Goal: Task Accomplishment & Management: Complete application form

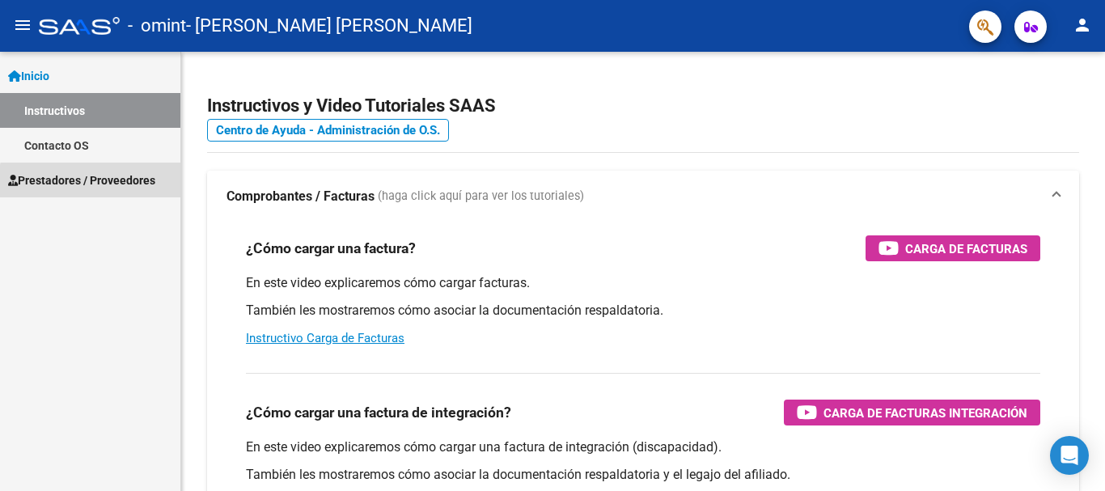
click at [104, 187] on span "Prestadores / Proveedores" at bounding box center [81, 180] width 147 height 18
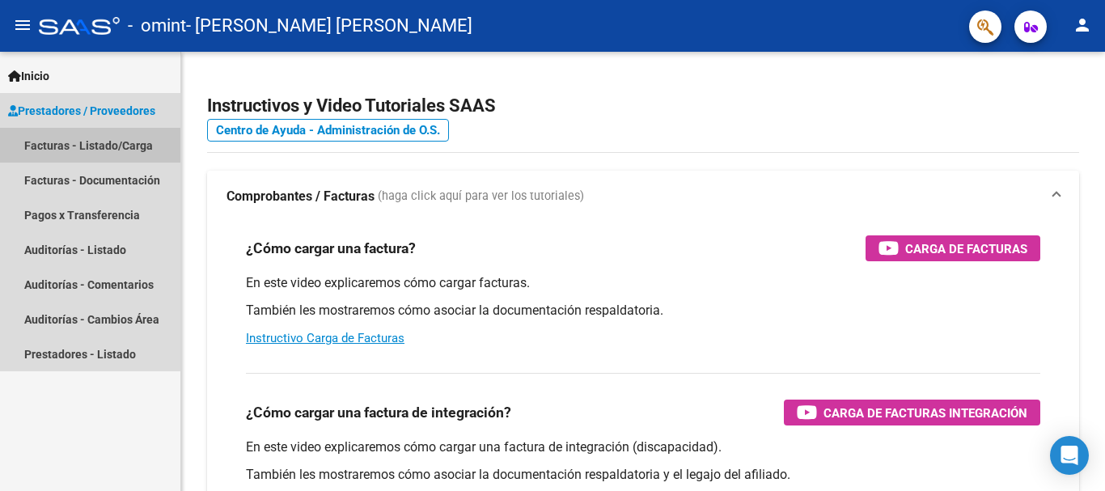
click at [67, 145] on link "Facturas - Listado/Carga" at bounding box center [90, 145] width 180 height 35
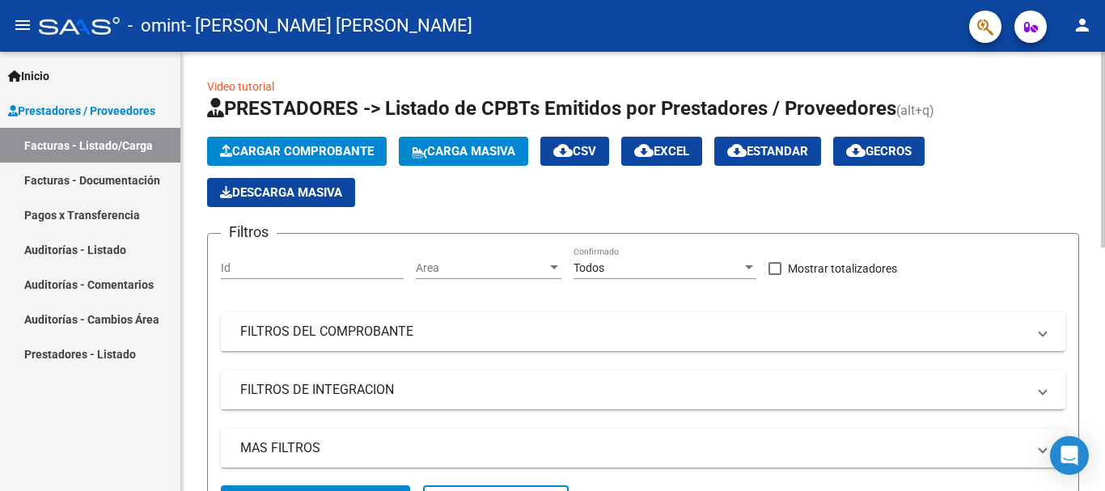
click at [276, 149] on span "Cargar Comprobante" at bounding box center [297, 151] width 154 height 15
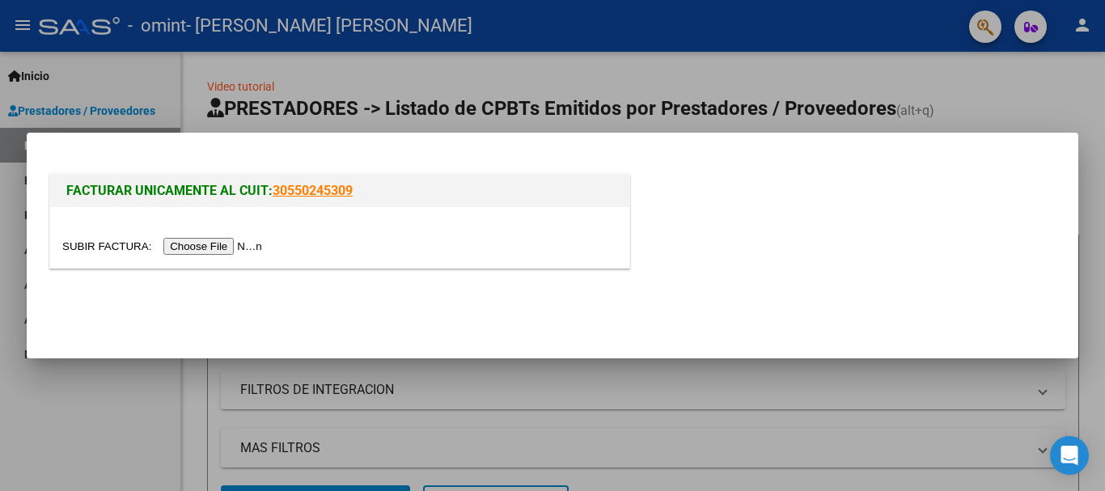
click at [197, 246] on input "file" at bounding box center [164, 246] width 205 height 17
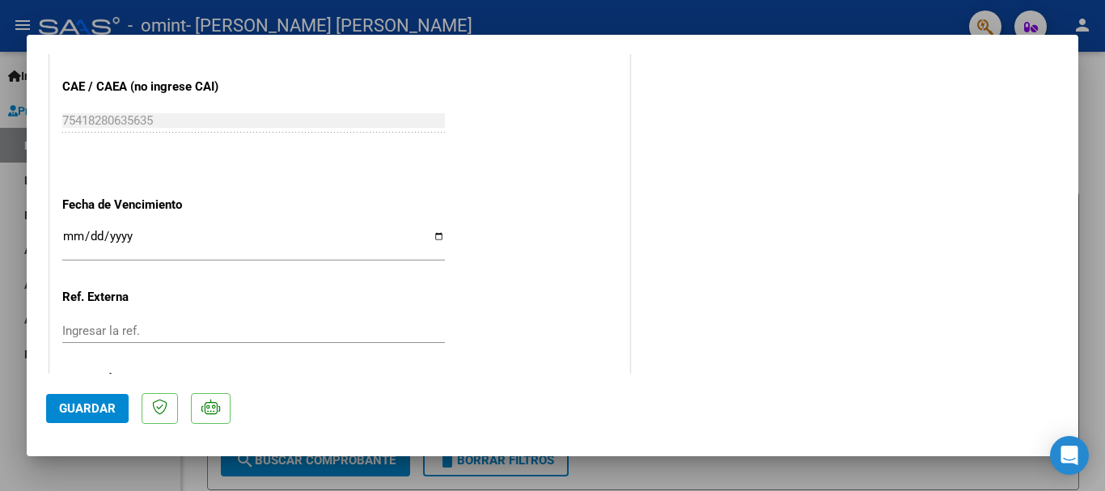
scroll to position [897, 0]
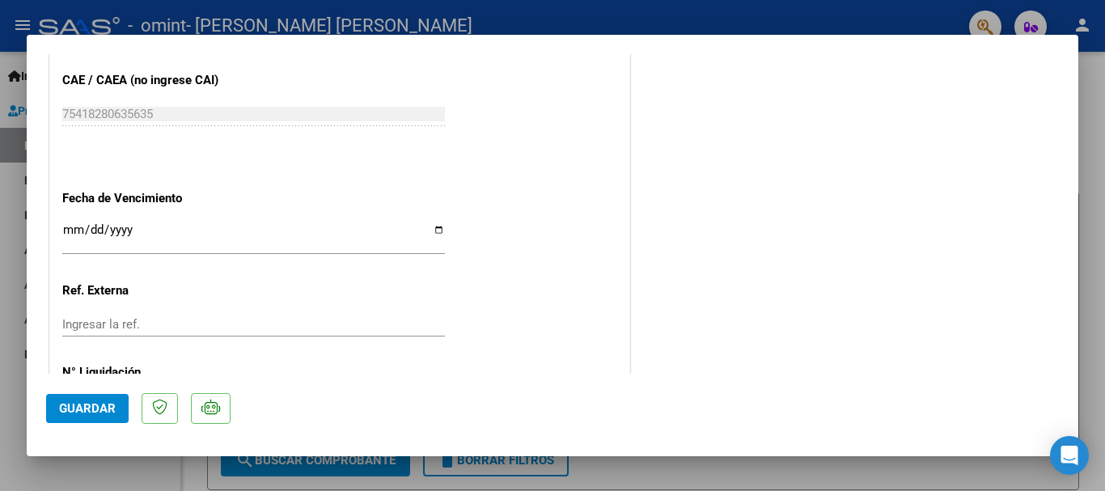
click at [434, 231] on input "Ingresar la fecha" at bounding box center [253, 236] width 383 height 26
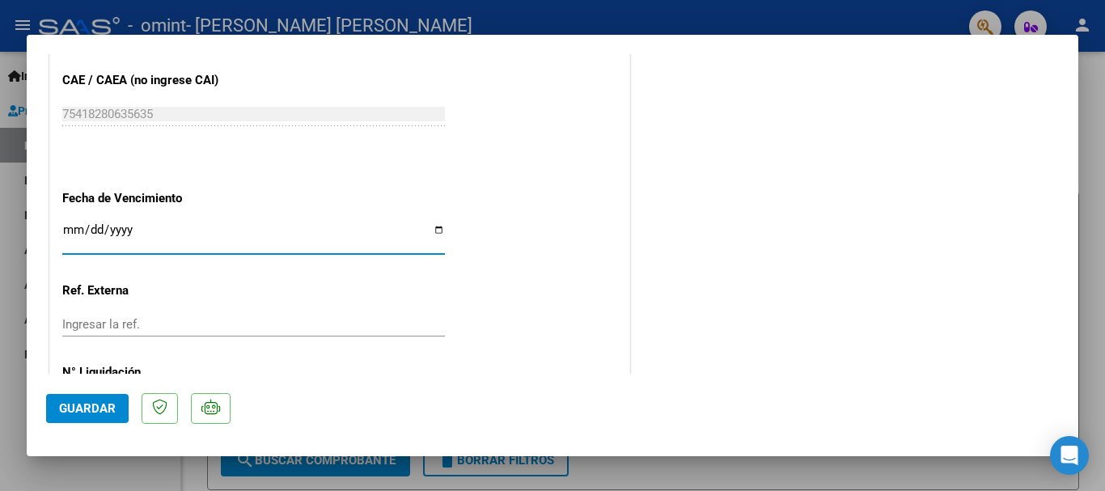
type input "[DATE]"
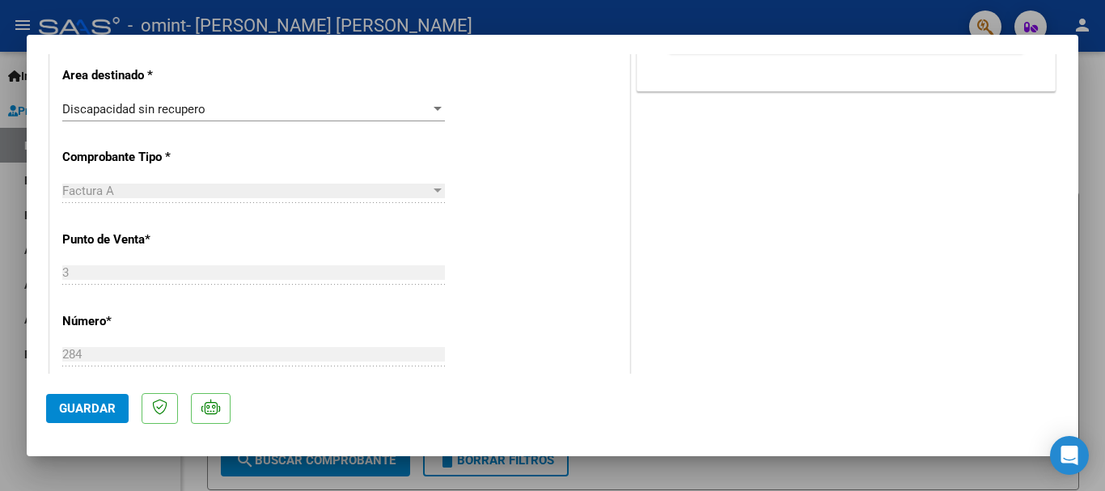
scroll to position [375, 0]
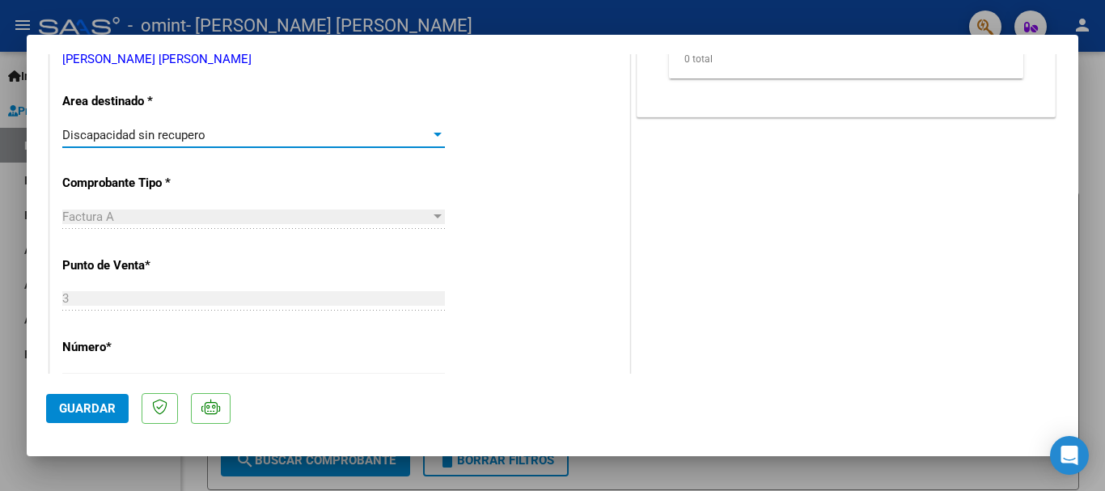
click at [434, 135] on div at bounding box center [438, 135] width 8 height 4
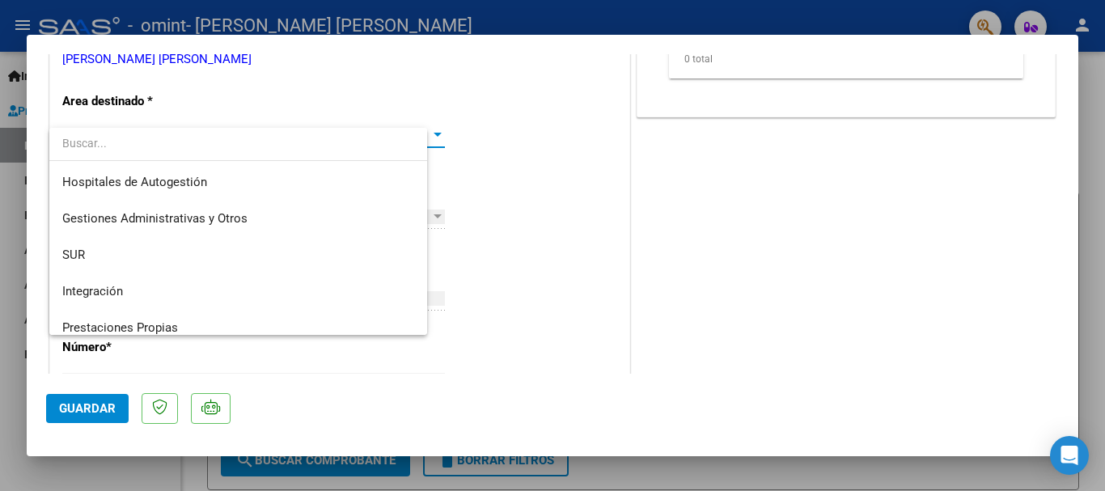
scroll to position [121, 0]
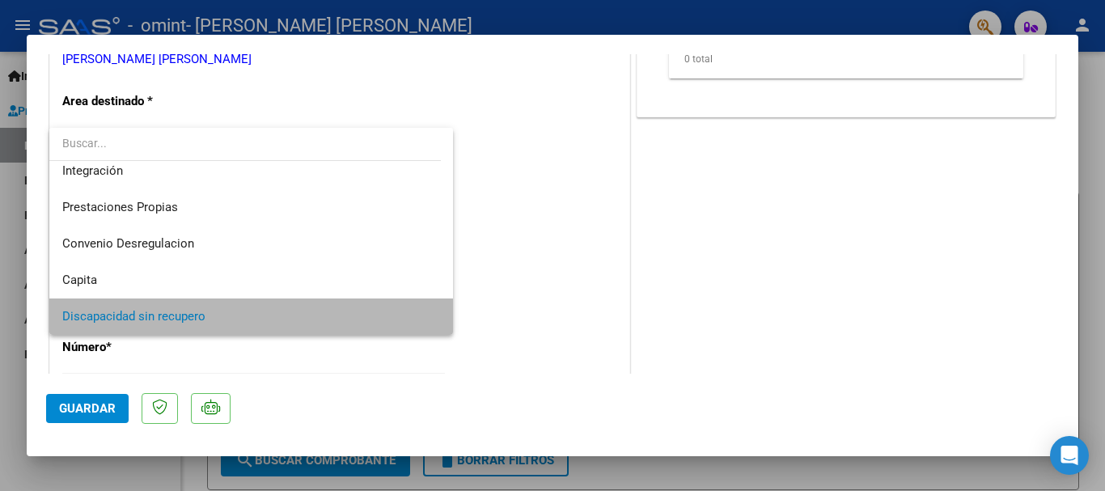
click at [403, 315] on span "Discapacidad sin recupero" at bounding box center [251, 316] width 378 height 36
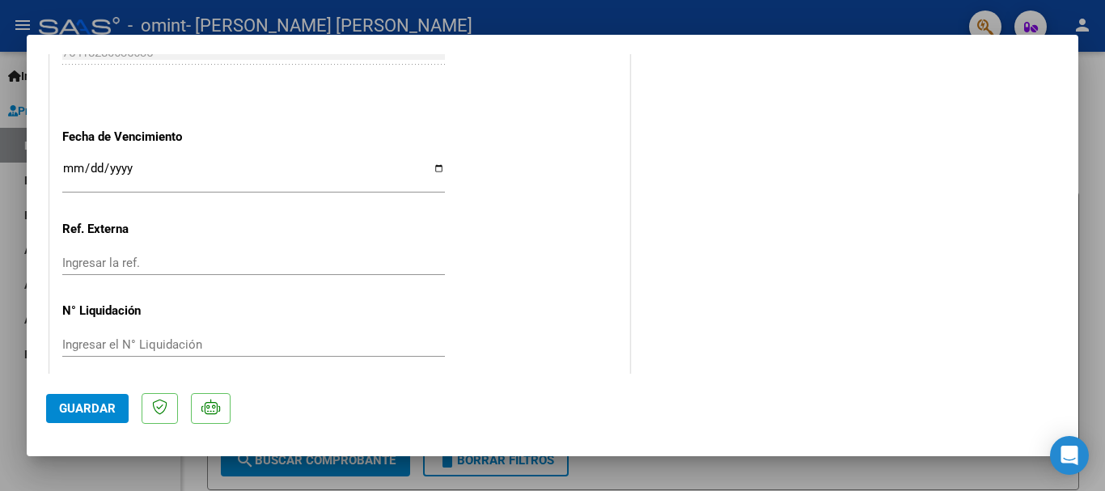
scroll to position [973, 0]
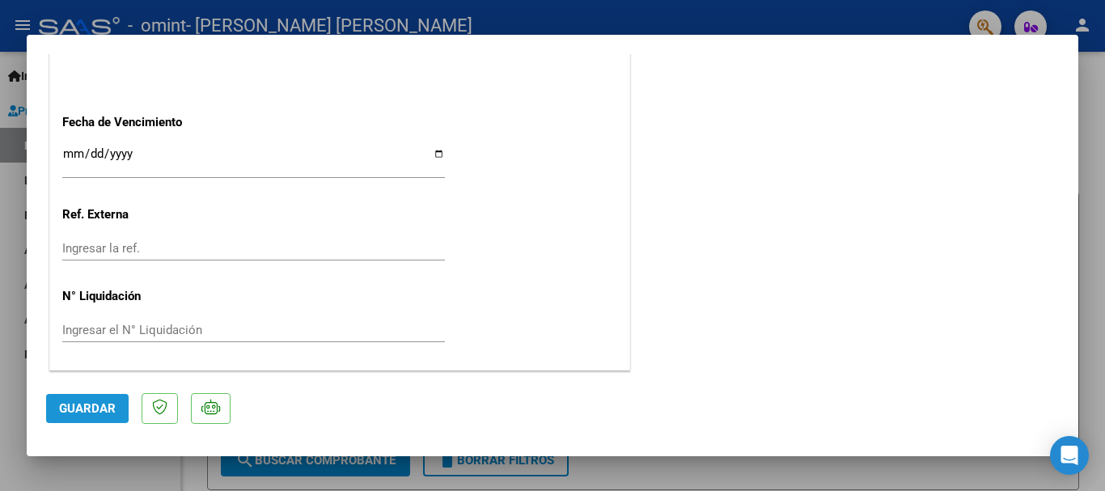
click at [66, 405] on span "Guardar" at bounding box center [87, 408] width 57 height 15
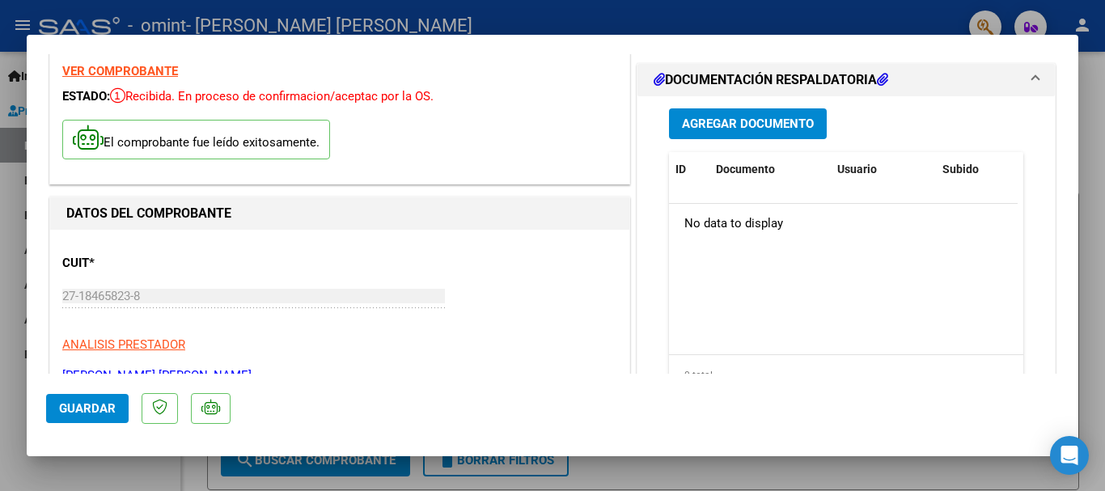
scroll to position [101, 0]
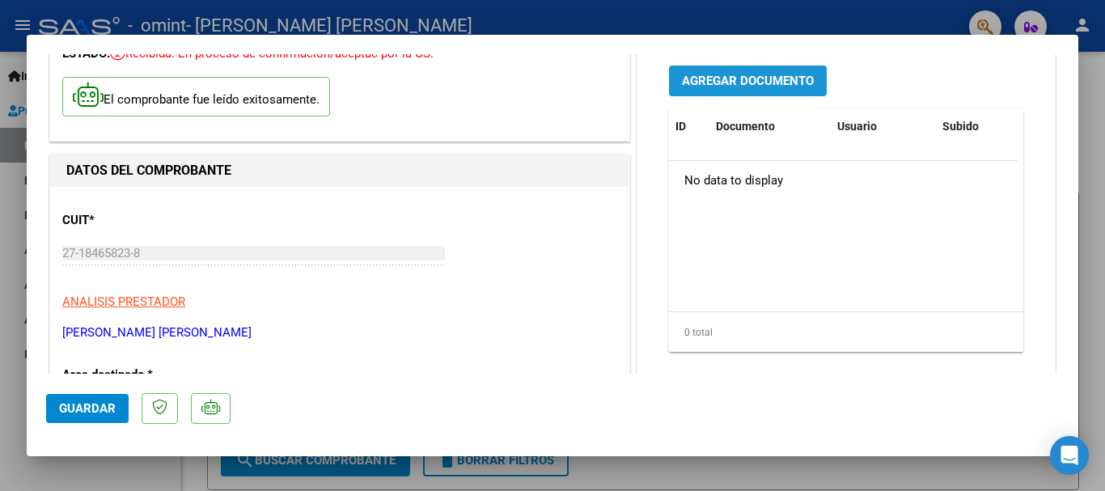
click at [716, 78] on span "Agregar Documento" at bounding box center [748, 81] width 132 height 15
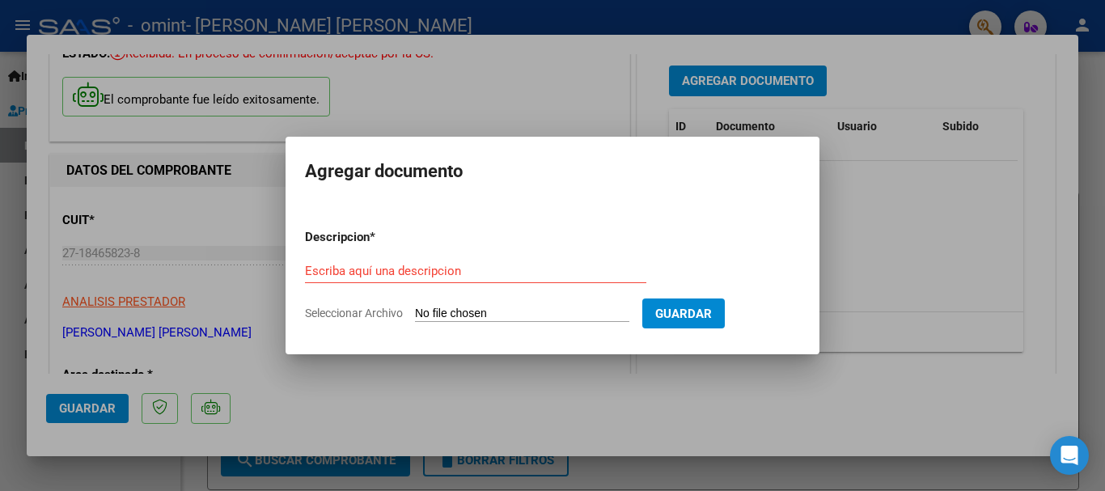
drag, startPoint x: 1065, startPoint y: 108, endPoint x: 1076, endPoint y: 70, distance: 40.2
click at [1076, 70] on div at bounding box center [552, 245] width 1105 height 491
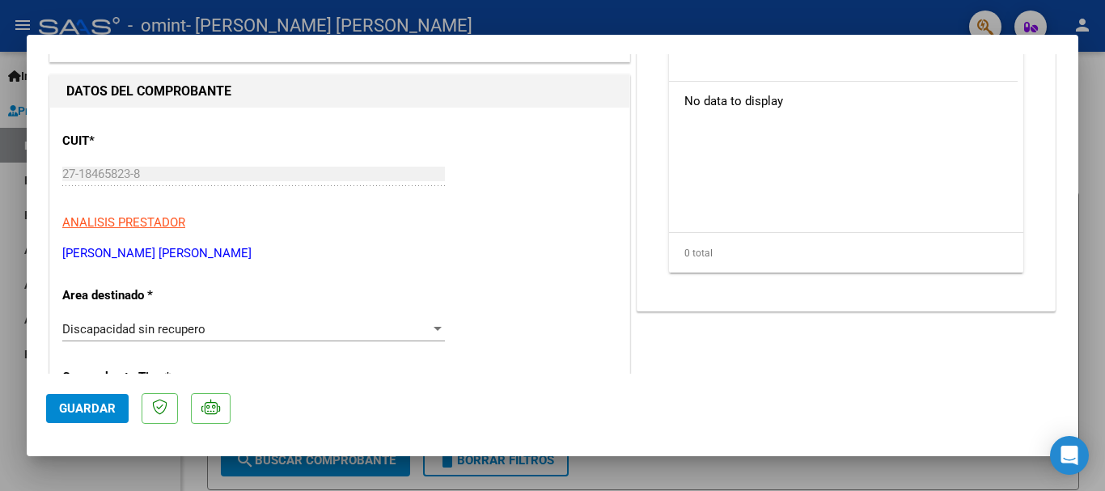
scroll to position [0, 0]
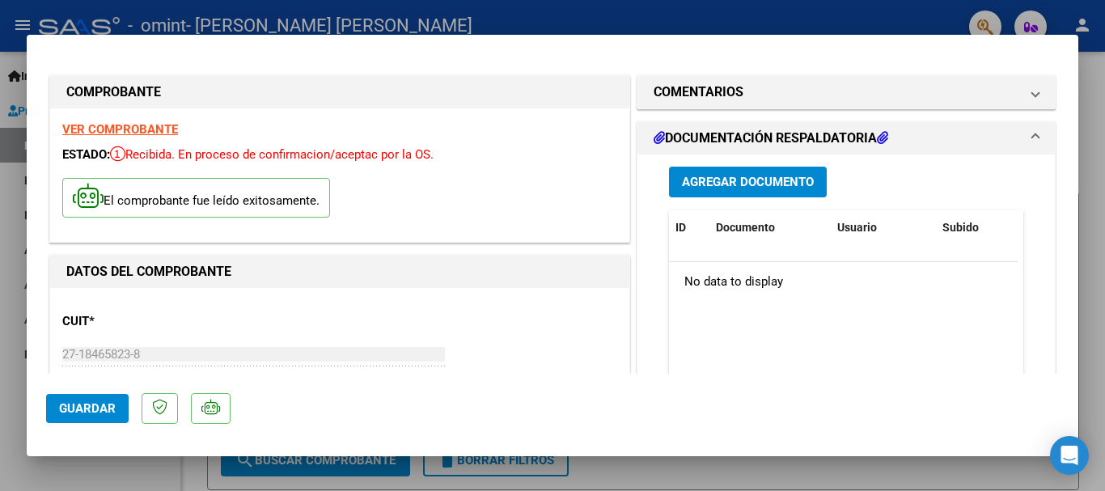
click at [1032, 137] on span at bounding box center [1035, 138] width 6 height 19
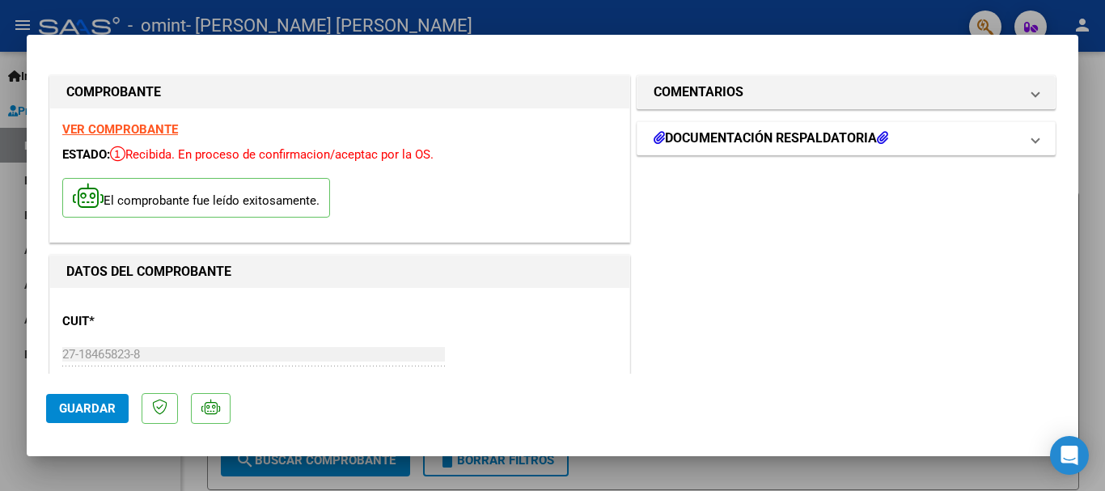
click at [1032, 138] on span at bounding box center [1035, 138] width 6 height 19
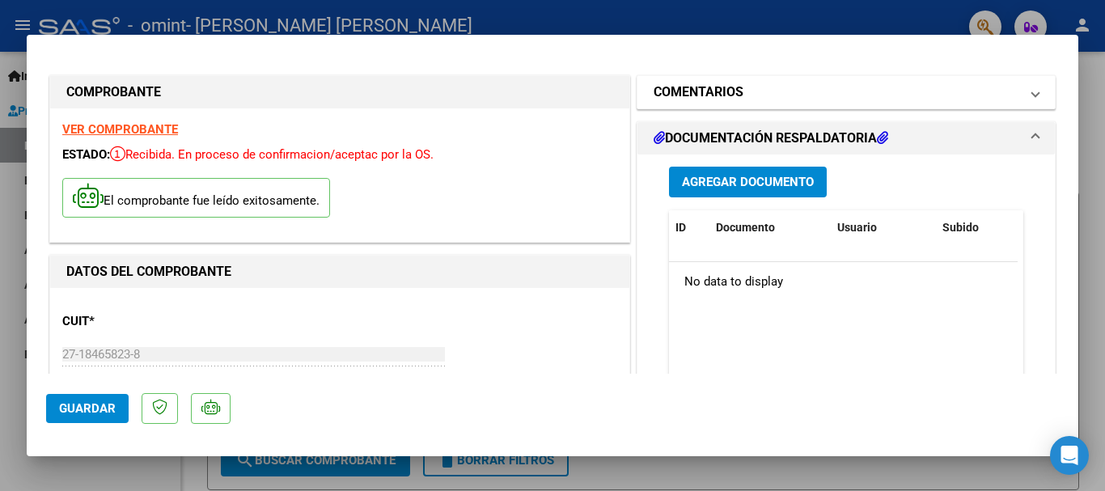
click at [1032, 96] on span at bounding box center [1035, 92] width 6 height 19
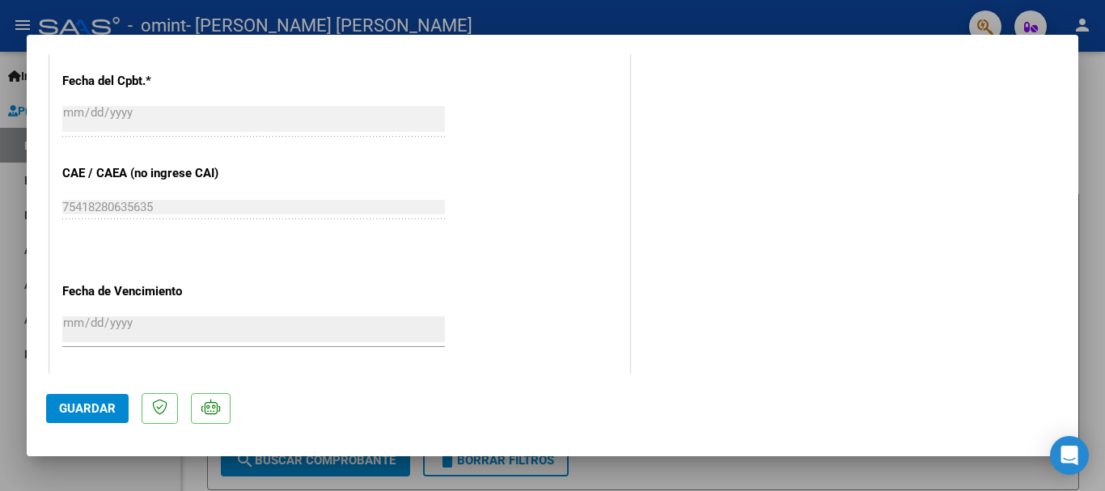
scroll to position [811, 0]
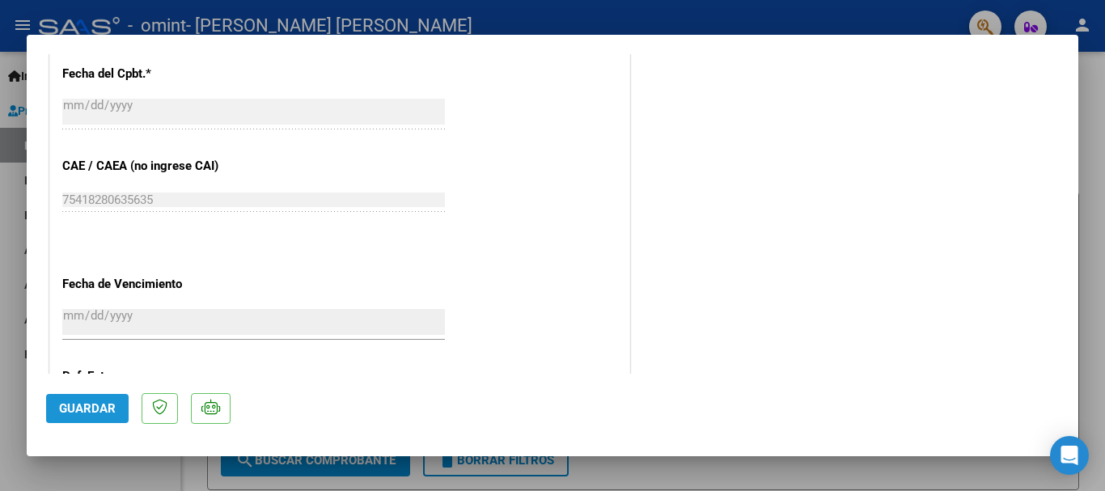
click at [78, 405] on span "Guardar" at bounding box center [87, 408] width 57 height 15
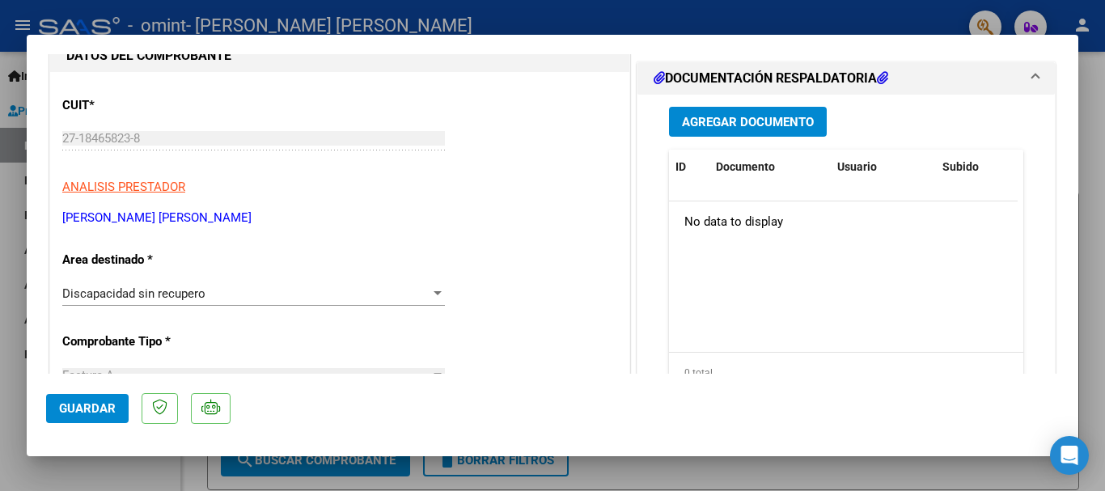
scroll to position [224, 0]
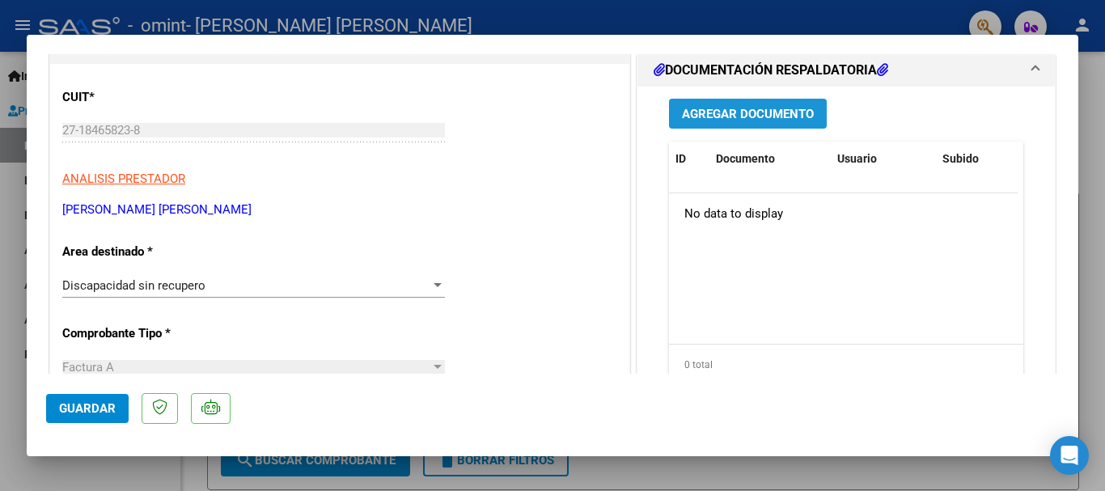
click at [727, 108] on span "Agregar Documento" at bounding box center [748, 114] width 132 height 15
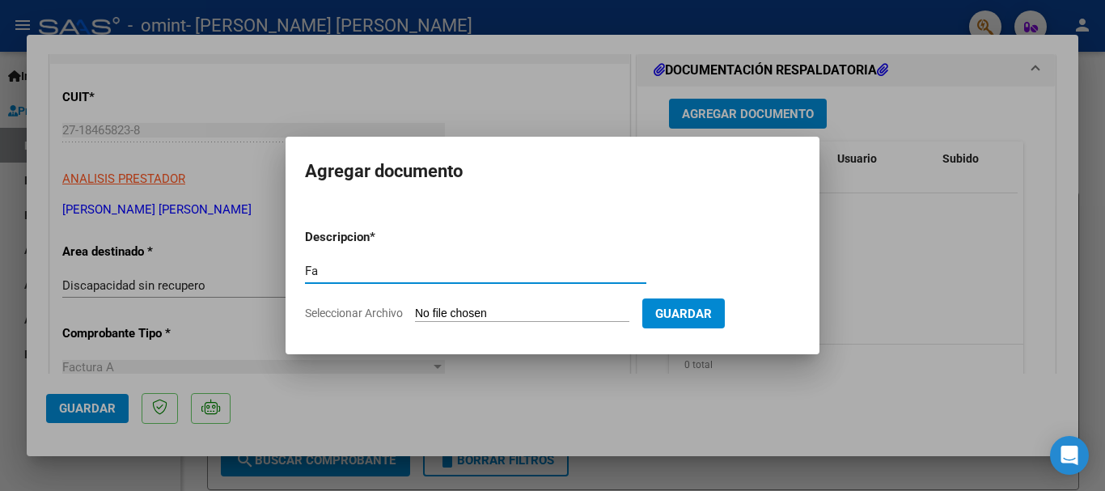
type input "F"
type input "Planilla de asistencia 10-2025"
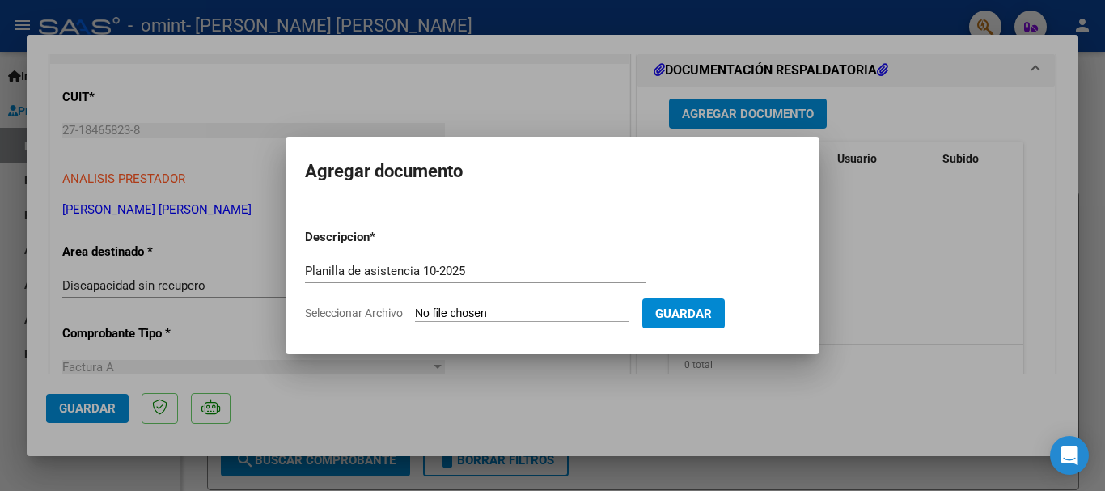
click at [368, 313] on span "Seleccionar Archivo" at bounding box center [354, 313] width 98 height 13
click at [415, 313] on input "Seleccionar Archivo" at bounding box center [522, 314] width 214 height 15
type input "C:\fakepath\Planilla Asistencia [PERSON_NAME] VB 09-2025 .pdf"
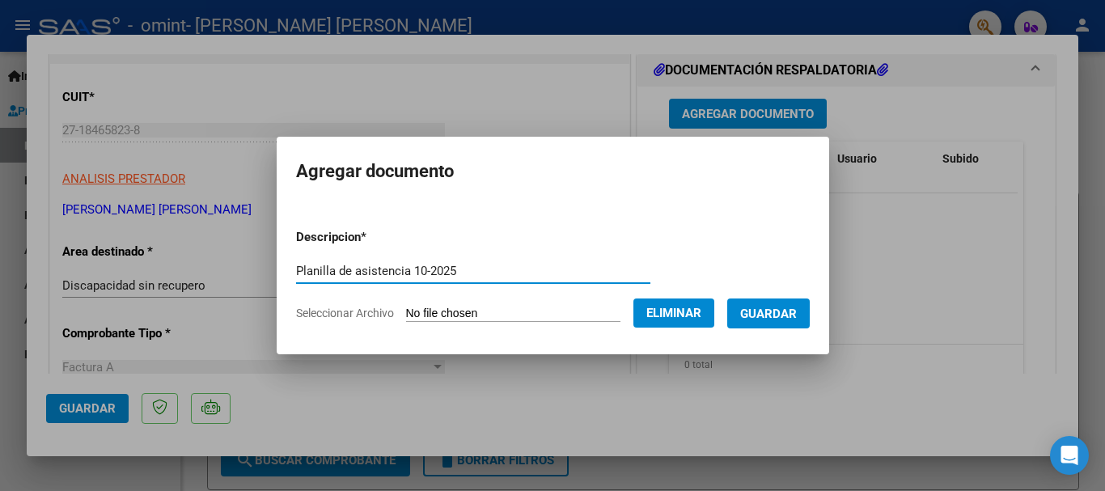
click at [396, 271] on input "Planilla de asistencia 10-2025" at bounding box center [473, 271] width 354 height 15
type input "Planilla de asistencia [PERSON_NAME] 10-2025"
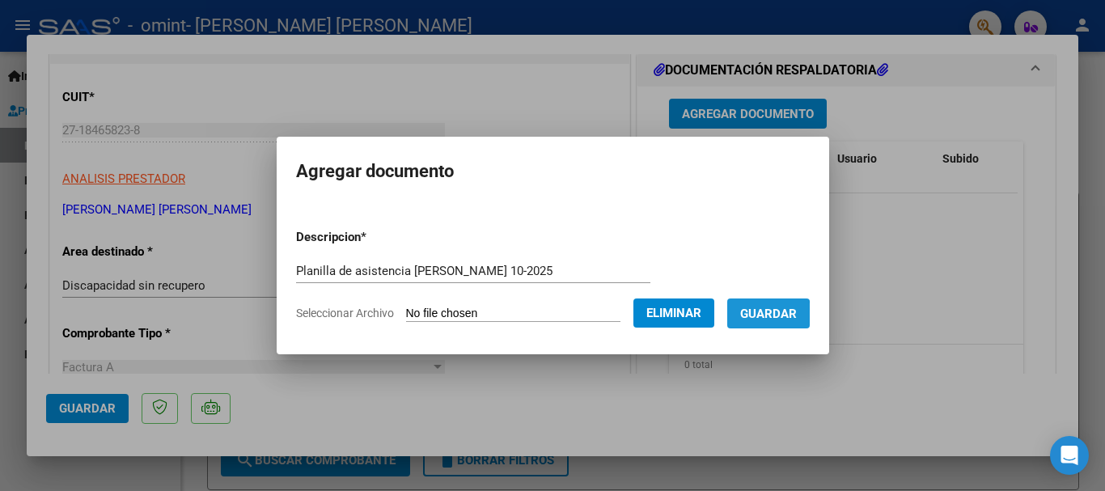
click at [768, 317] on span "Guardar" at bounding box center [768, 314] width 57 height 15
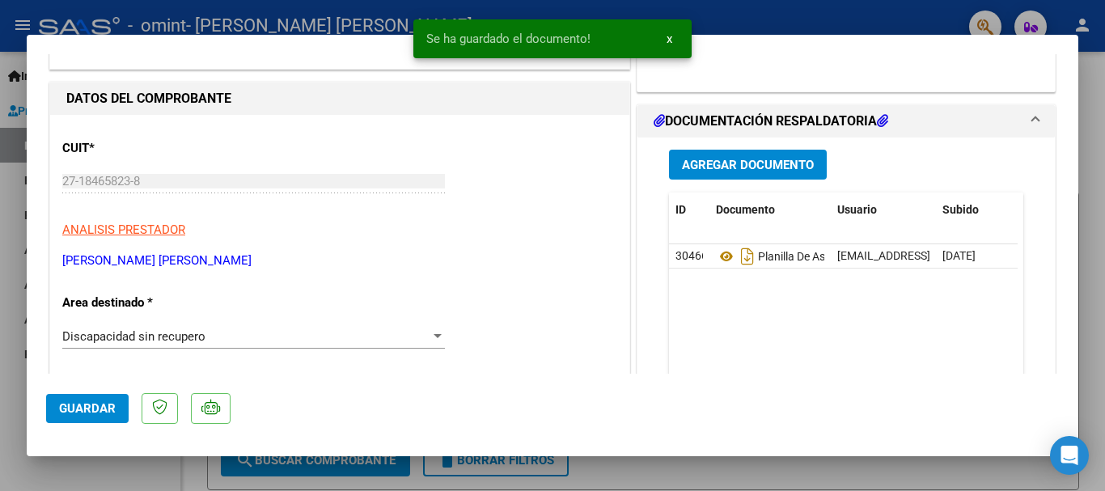
scroll to position [166, 0]
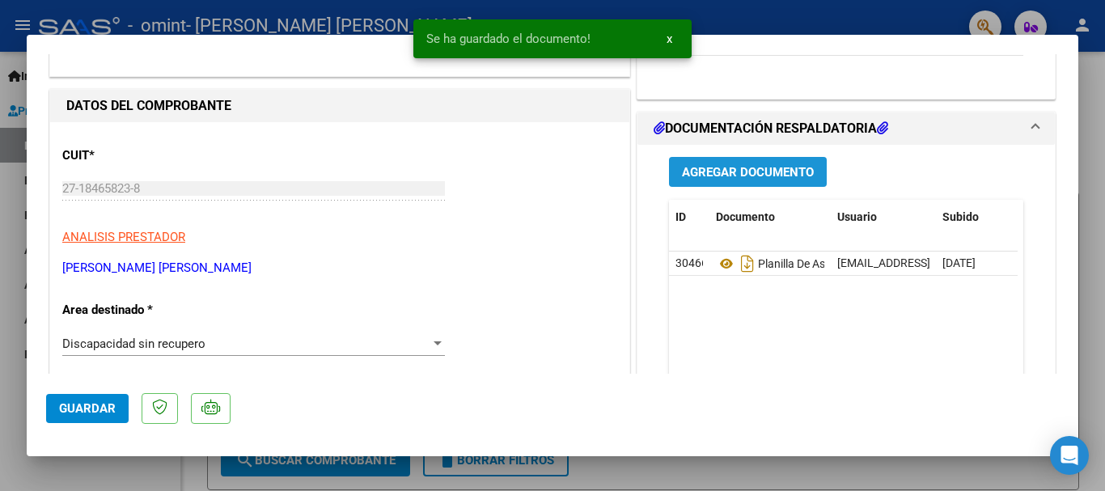
click at [701, 171] on span "Agregar Documento" at bounding box center [748, 172] width 132 height 15
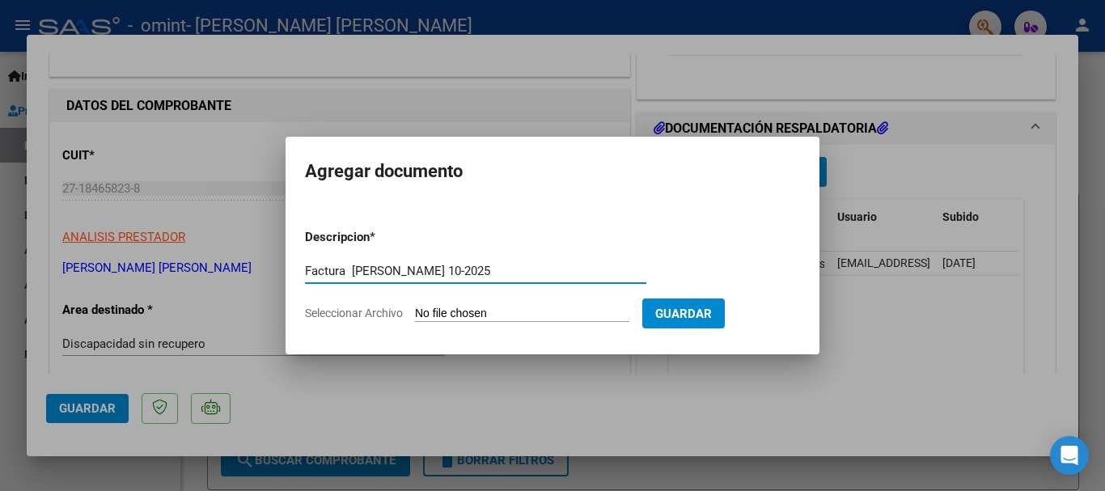
type input "Factura [PERSON_NAME] 10-2025"
click at [463, 315] on input "Seleccionar Archivo" at bounding box center [522, 314] width 214 height 15
type input "C:\fakepath\27184658238_001_00003_00000284.pdf"
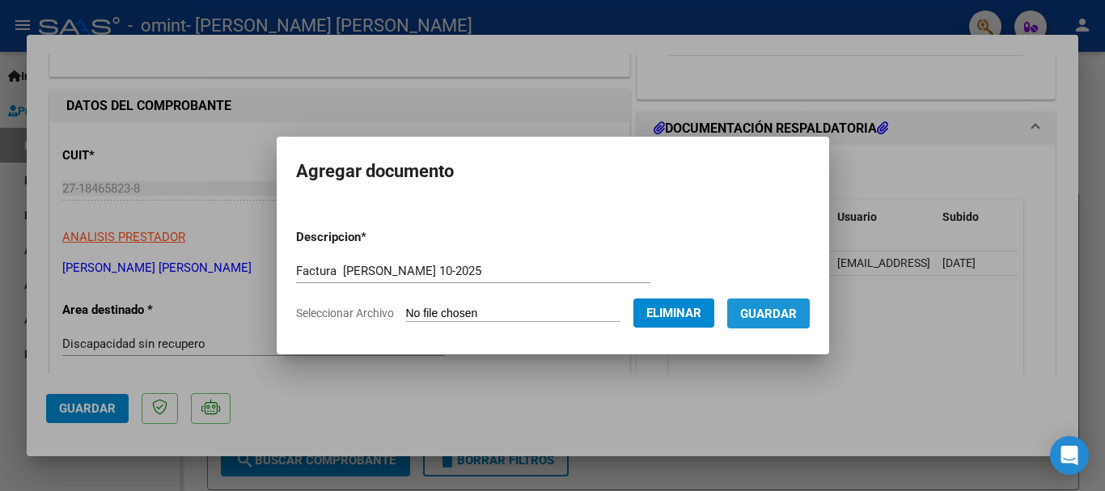
click at [764, 316] on span "Guardar" at bounding box center [768, 314] width 57 height 15
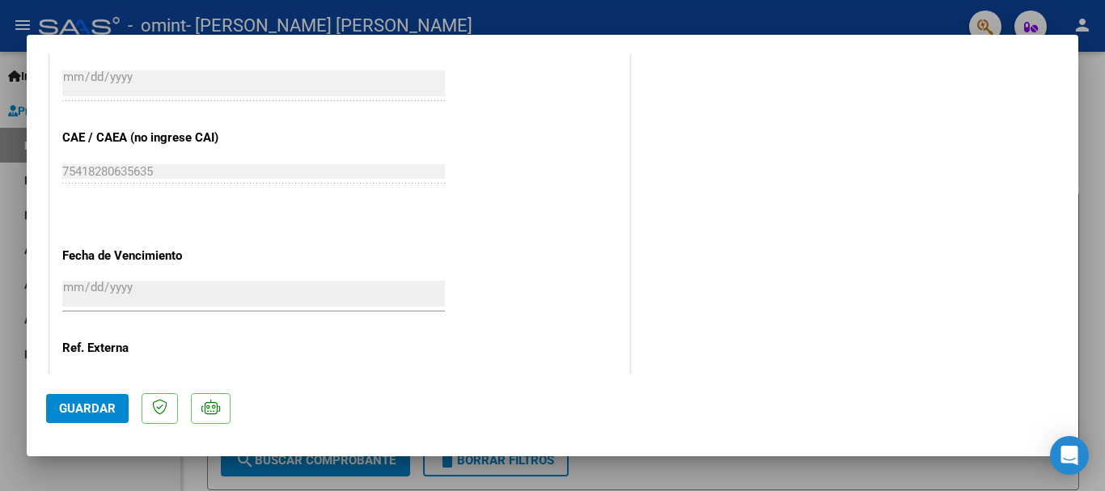
scroll to position [973, 0]
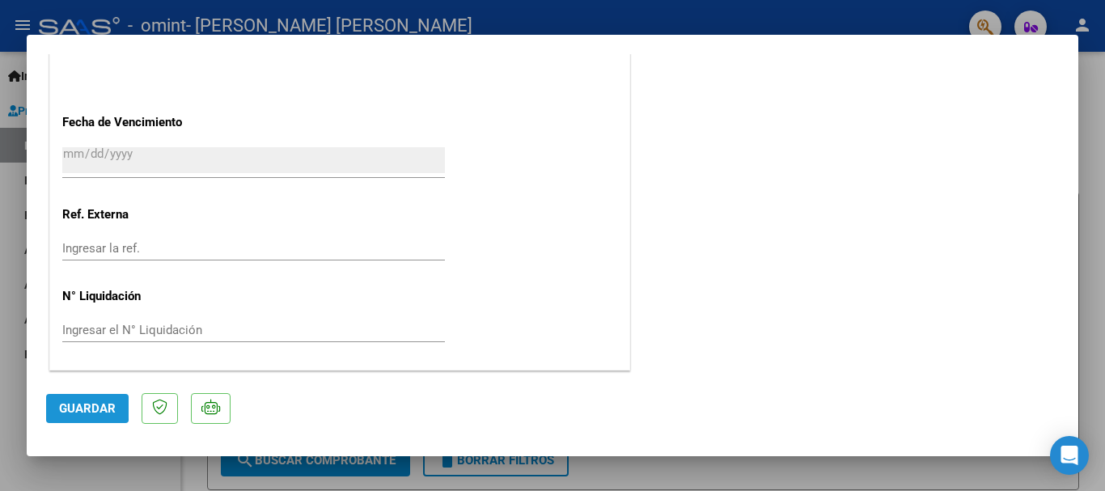
click at [70, 404] on span "Guardar" at bounding box center [87, 408] width 57 height 15
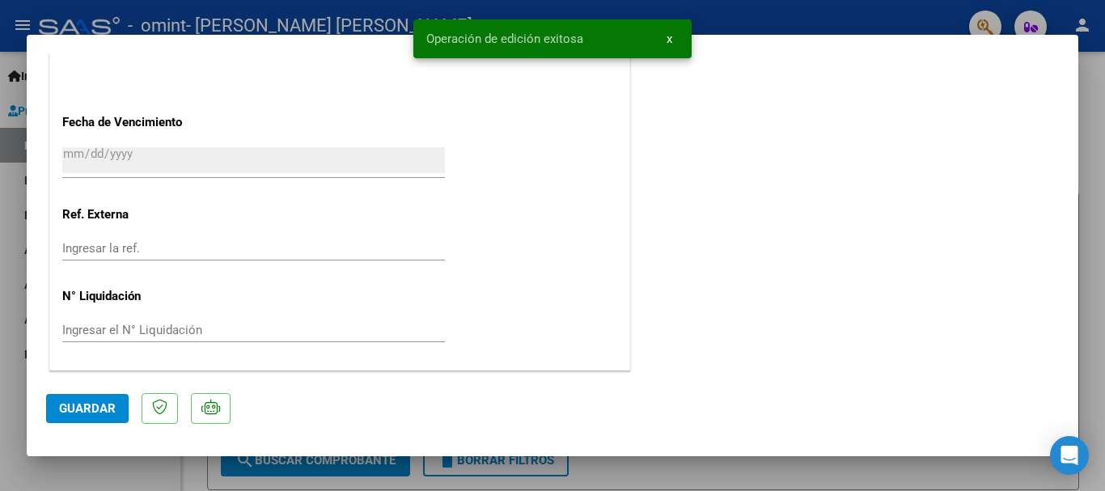
click at [665, 40] on button "x" at bounding box center [670, 38] width 32 height 29
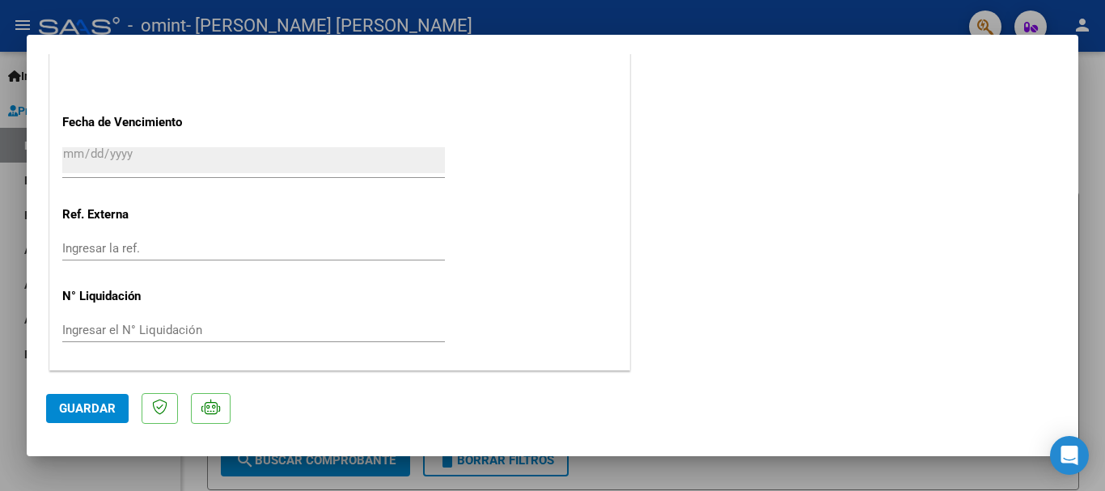
click at [1099, 223] on div at bounding box center [552, 245] width 1105 height 491
type input "$ 0,00"
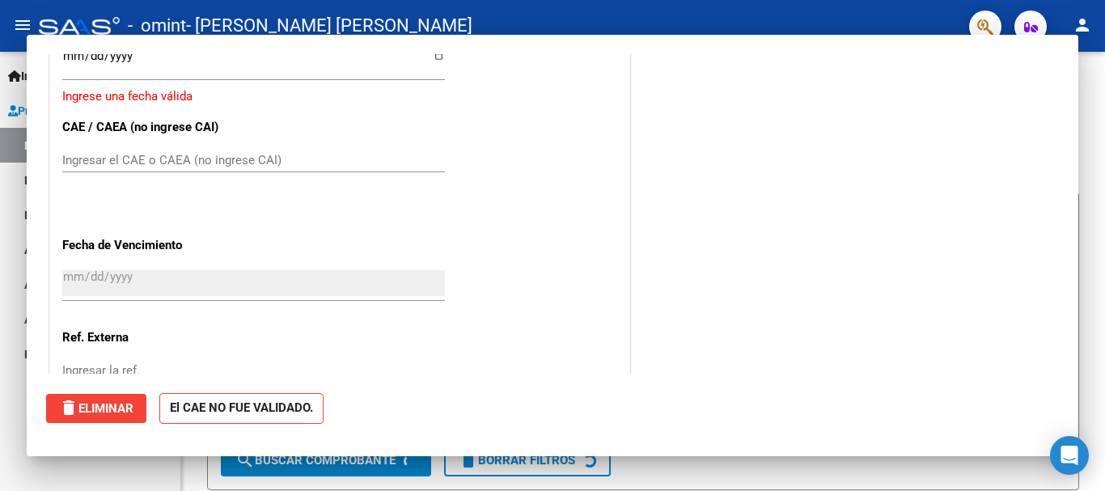
scroll to position [1095, 0]
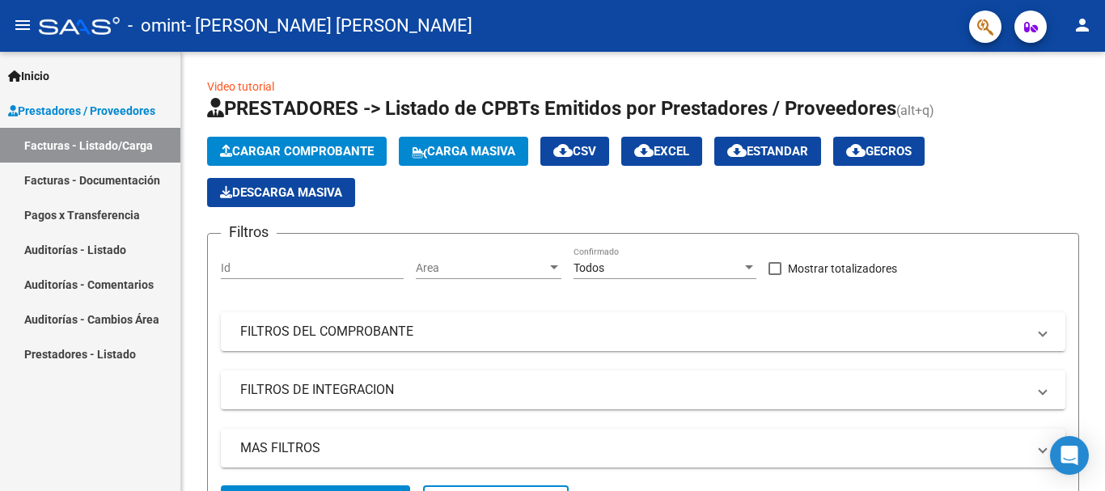
click at [56, 173] on link "Facturas - Documentación" at bounding box center [90, 180] width 180 height 35
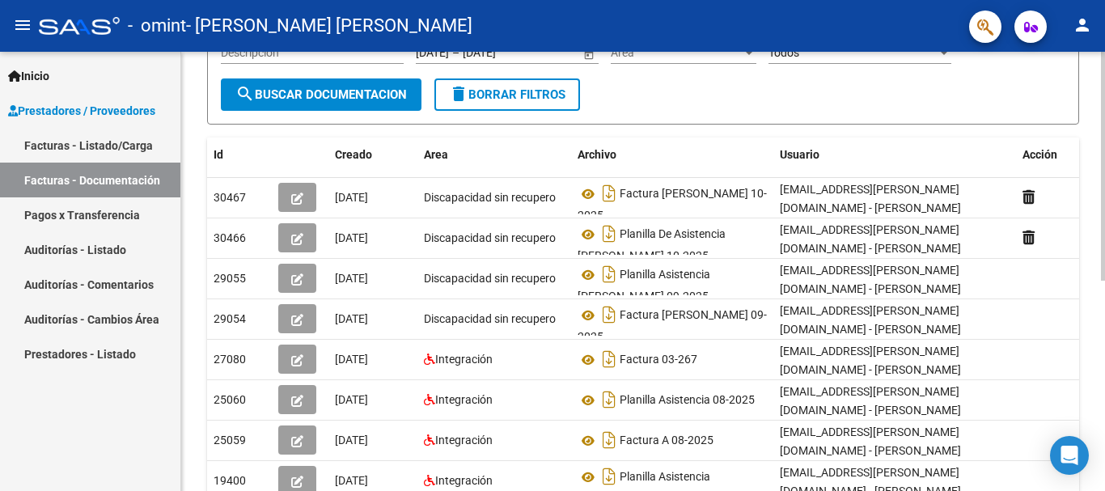
scroll to position [206, 0]
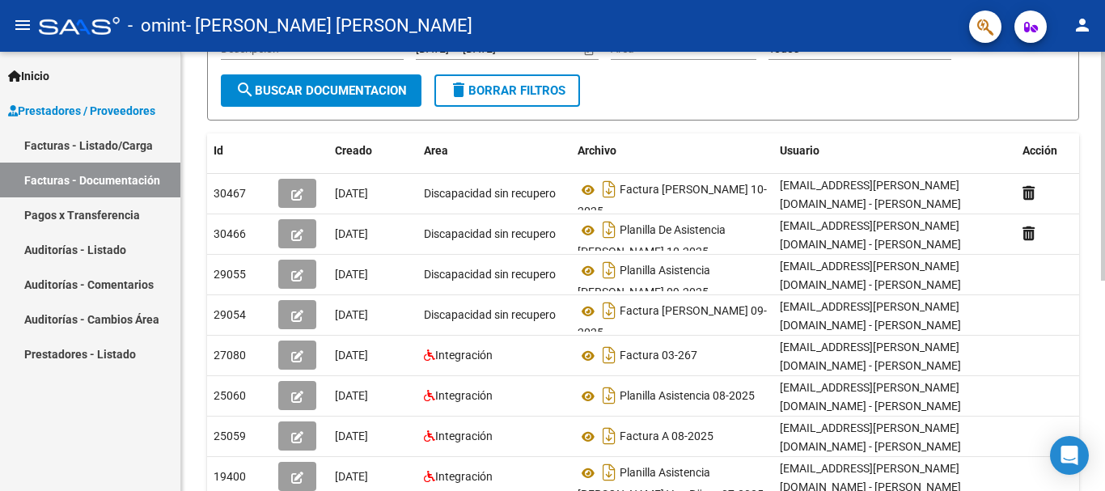
click at [1091, 286] on div "PRESTADORES -> Comprobantes - Documentación Respaldatoria cloud_download Export…" at bounding box center [645, 260] width 928 height 831
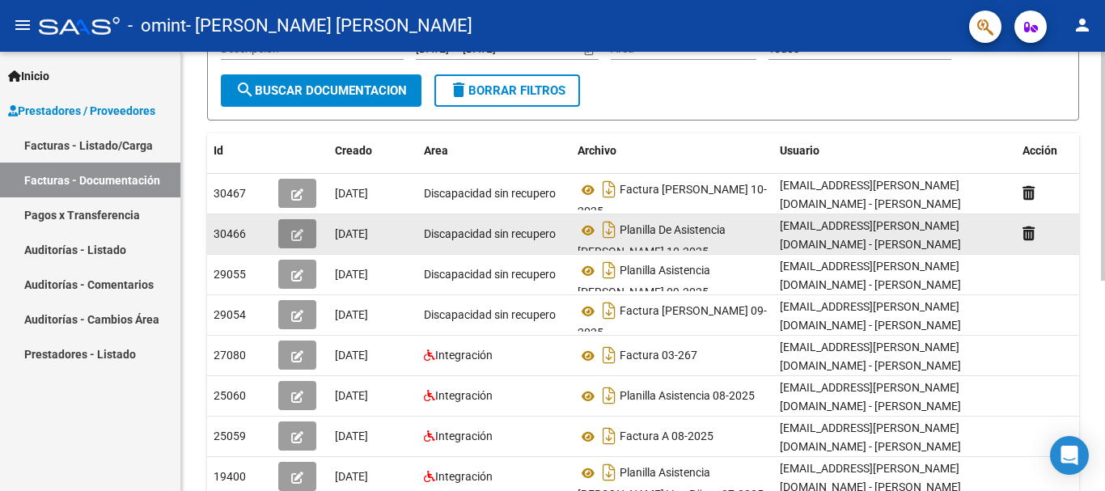
click at [299, 235] on icon "button" at bounding box center [297, 235] width 12 height 12
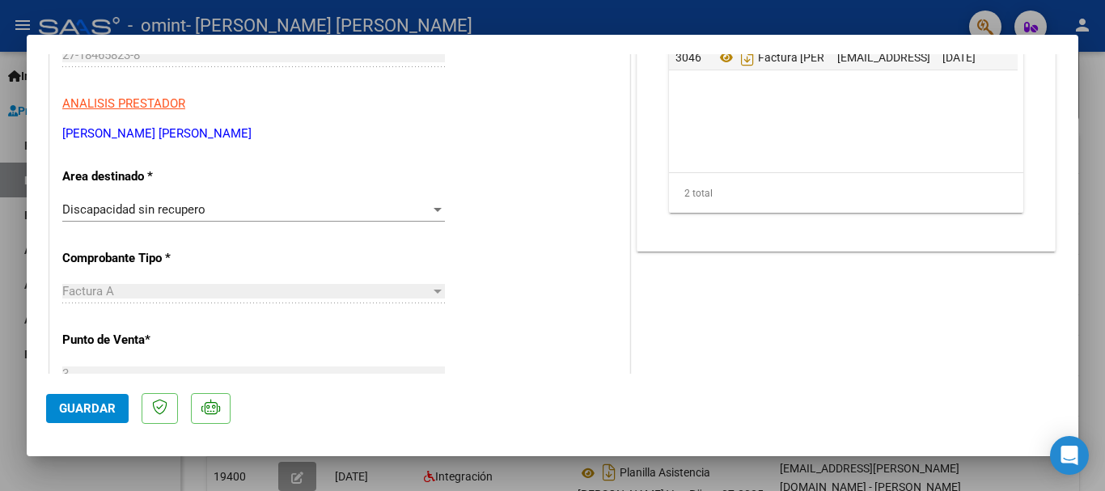
scroll to position [282, 0]
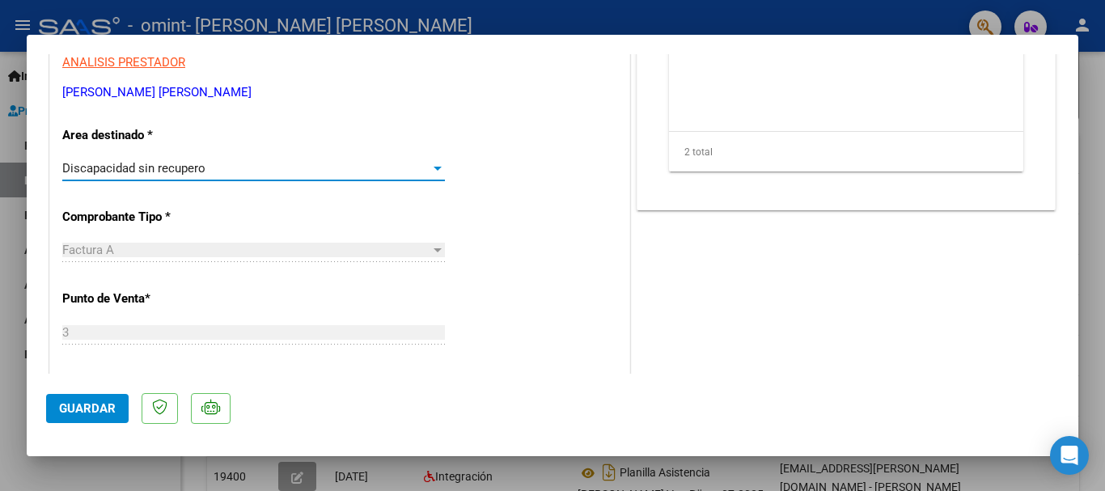
click at [430, 171] on div at bounding box center [437, 168] width 15 height 13
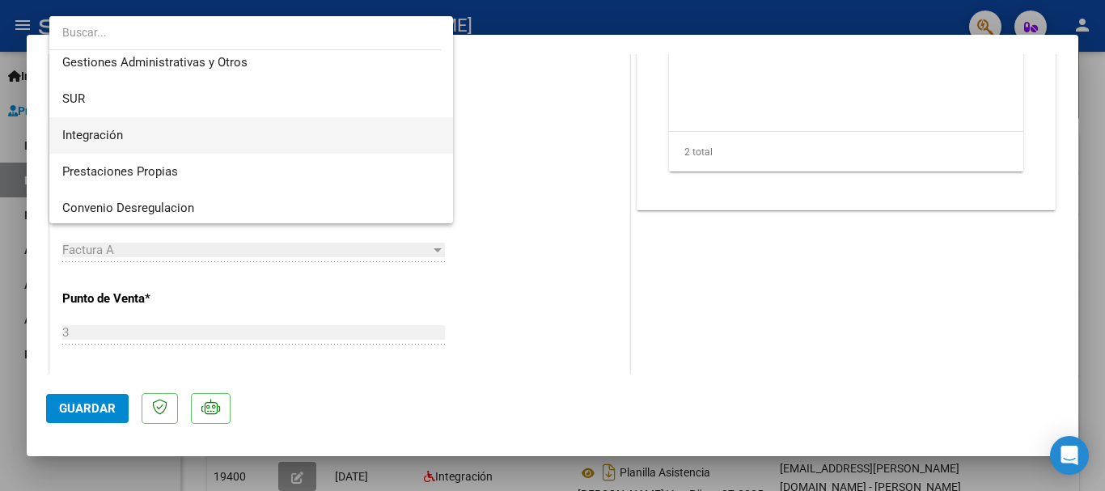
scroll to position [41, 0]
click at [96, 143] on span "Integración" at bounding box center [92, 138] width 61 height 15
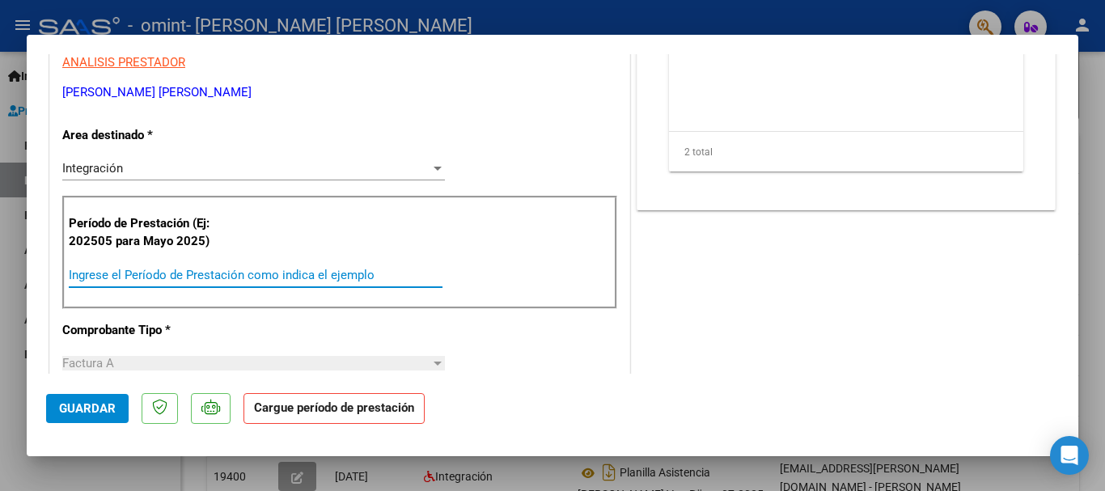
click at [104, 273] on input "Ingrese el Período de Prestación como indica el ejemplo" at bounding box center [256, 275] width 374 height 15
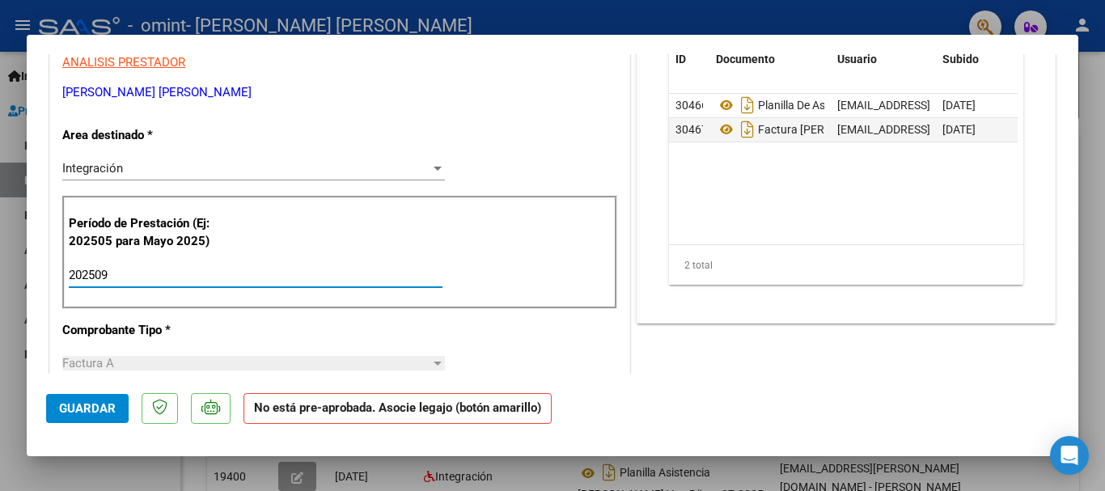
type input "202509"
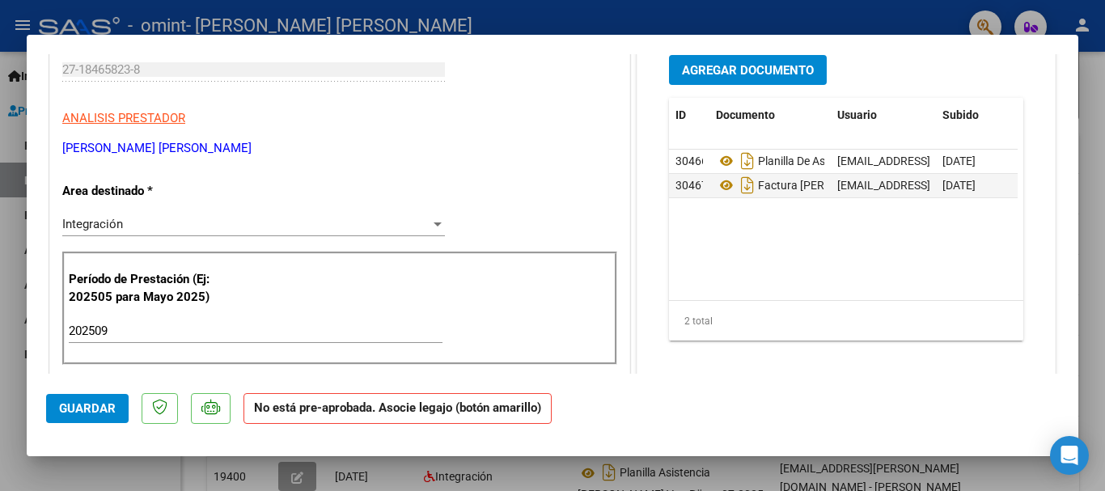
scroll to position [38, 0]
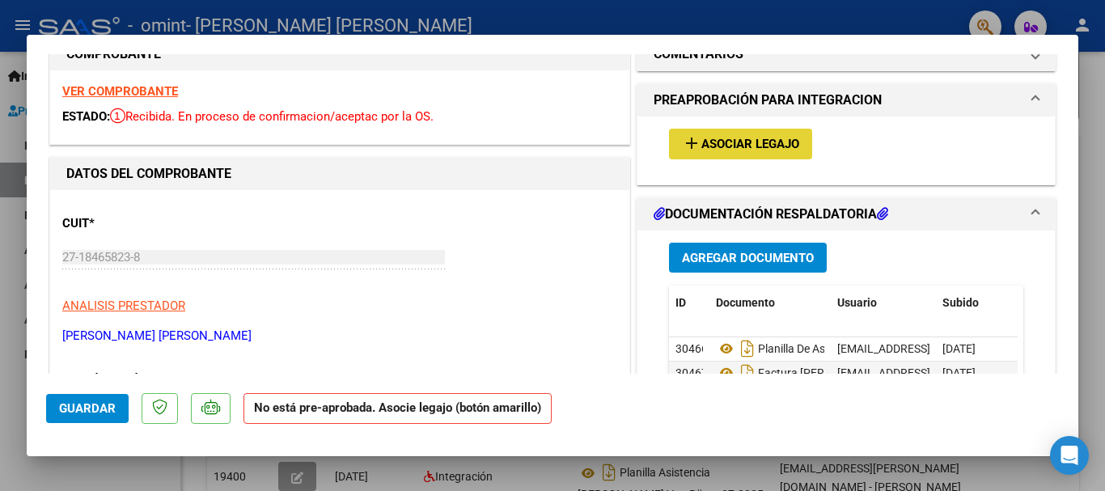
click at [692, 141] on mat-icon "add" at bounding box center [691, 142] width 19 height 19
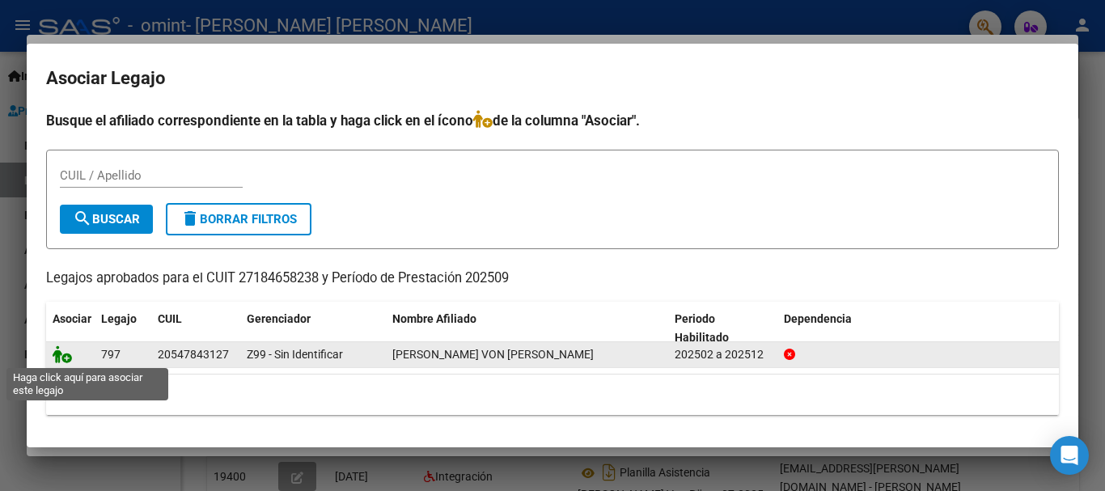
click at [60, 358] on icon at bounding box center [62, 354] width 19 height 18
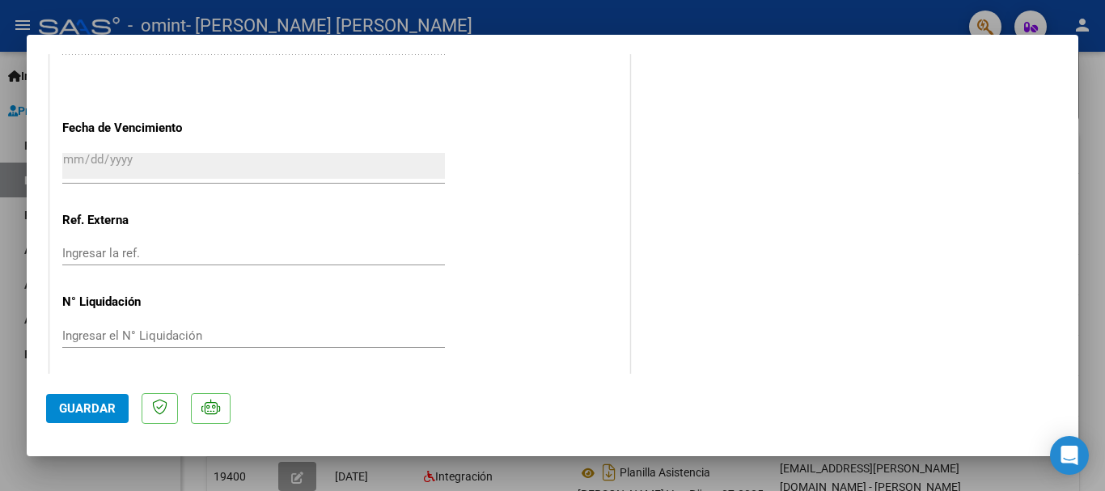
scroll to position [1069, 0]
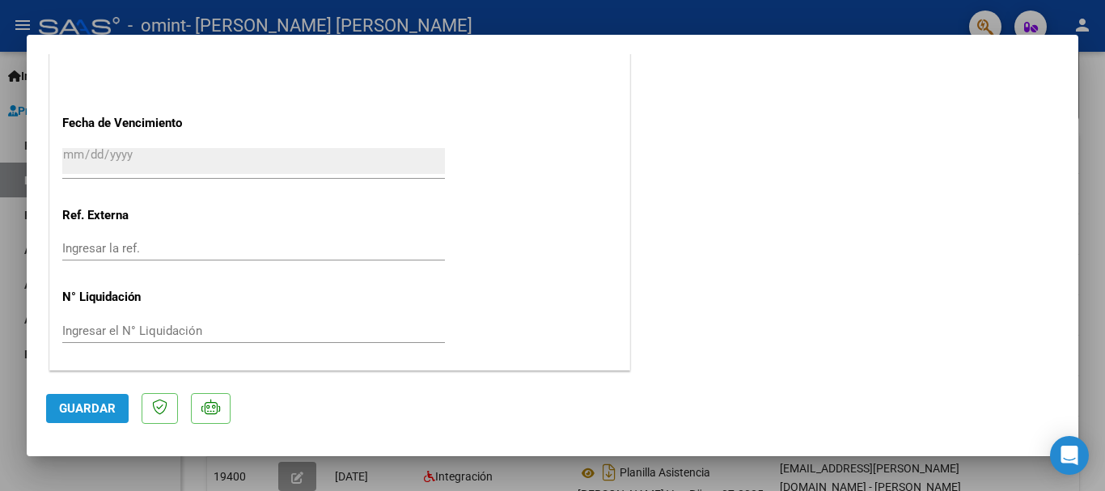
click at [83, 402] on span "Guardar" at bounding box center [87, 408] width 57 height 15
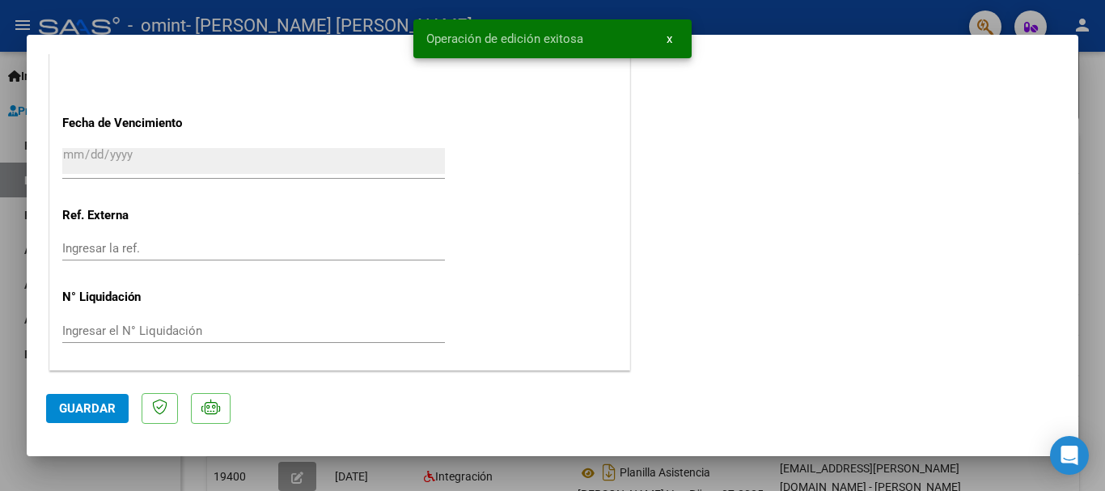
click at [1099, 142] on div at bounding box center [552, 245] width 1105 height 491
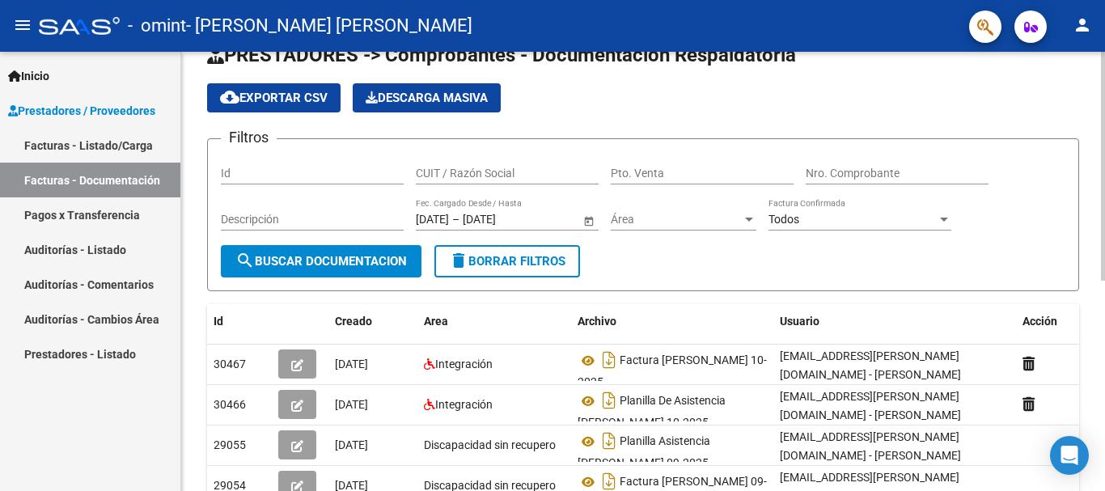
scroll to position [23, 0]
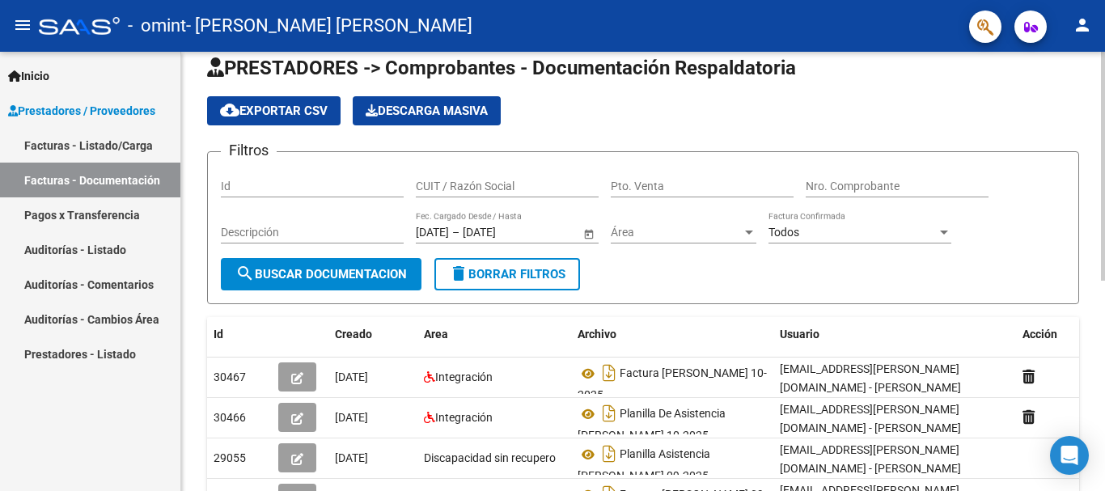
click at [1076, 99] on div "PRESTADORES -> Comprobantes - Documentación Respaldatoria cloud_download Export…" at bounding box center [645, 444] width 928 height 831
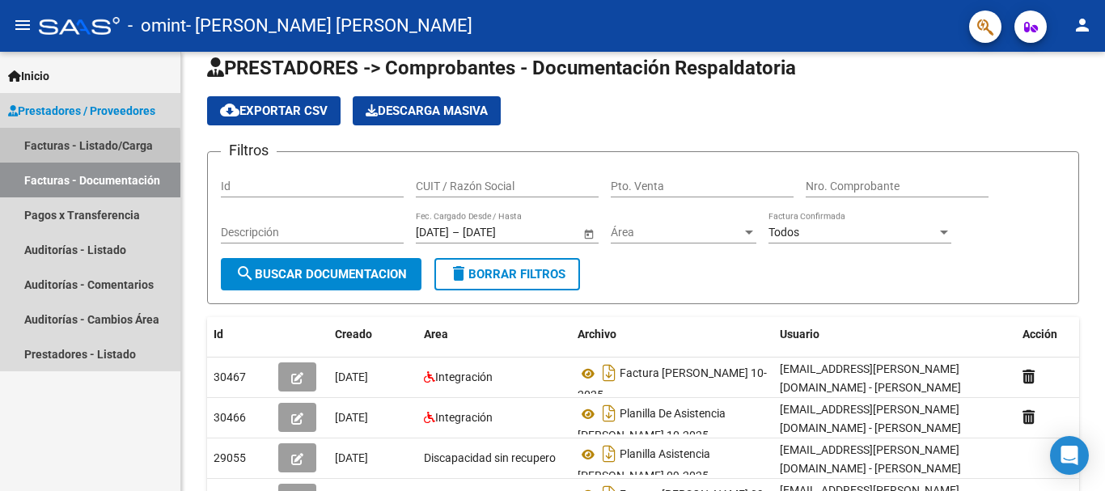
click at [43, 145] on link "Facturas - Listado/Carga" at bounding box center [90, 145] width 180 height 35
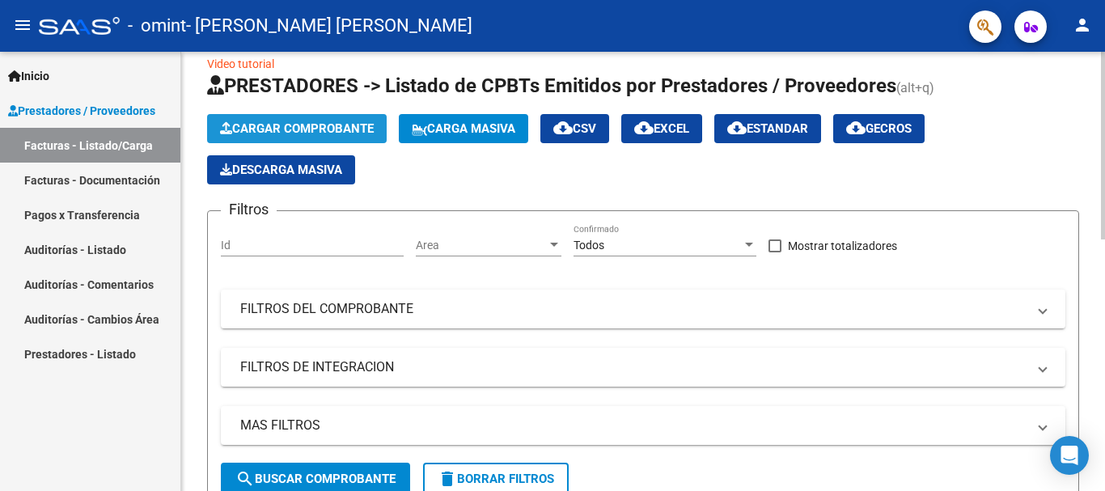
click at [333, 124] on span "Cargar Comprobante" at bounding box center [297, 128] width 154 height 15
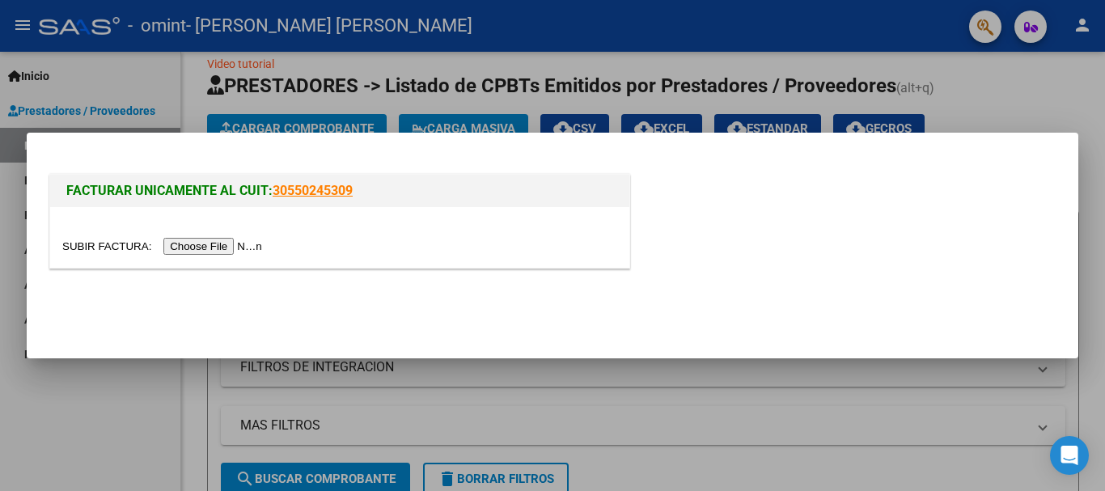
click at [1084, 76] on div at bounding box center [552, 245] width 1105 height 491
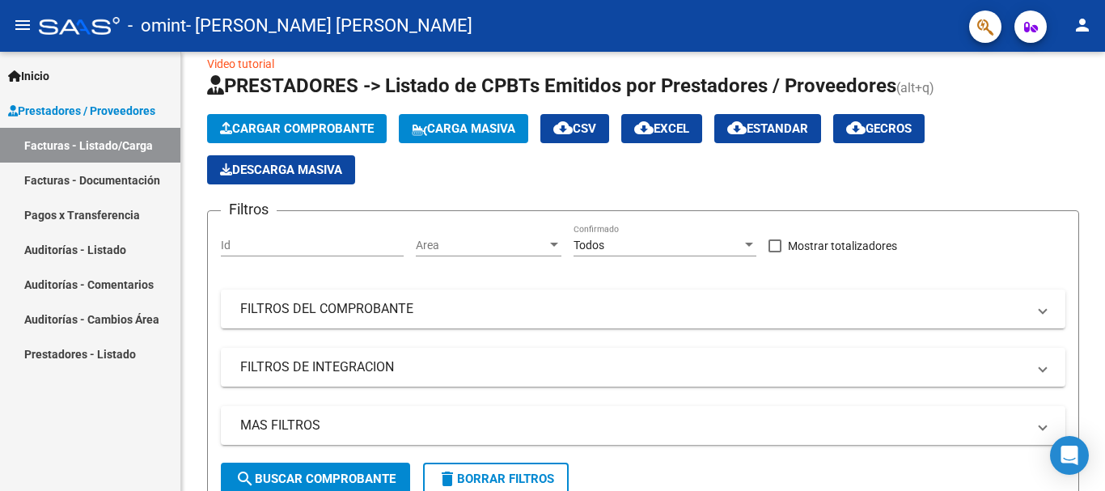
click at [1088, 36] on button "person" at bounding box center [1082, 26] width 32 height 32
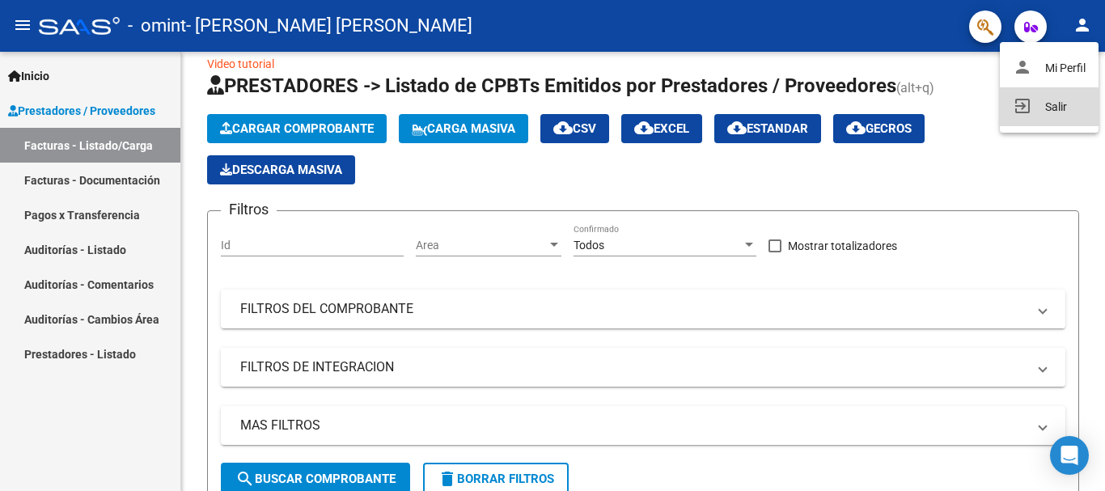
click at [1044, 108] on button "exit_to_app Salir" at bounding box center [1049, 106] width 99 height 39
